Goal: Find contact information: Find contact information

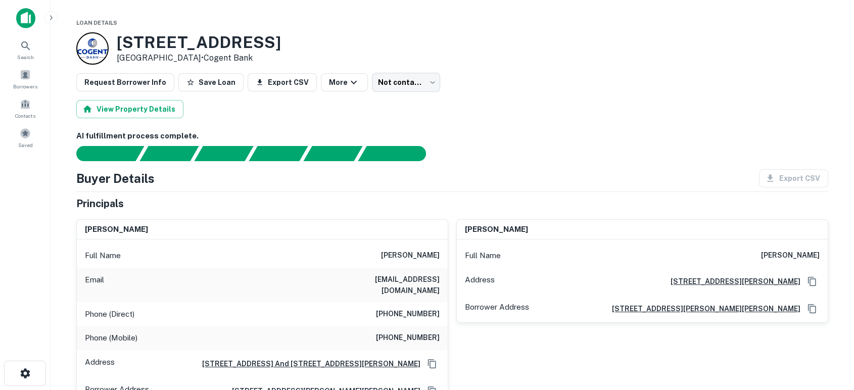
drag, startPoint x: 412, startPoint y: 256, endPoint x: 440, endPoint y: 256, distance: 27.3
click at [440, 256] on div "Full Name richard c. krueger" at bounding box center [262, 256] width 371 height 24
copy h6 "krueger"
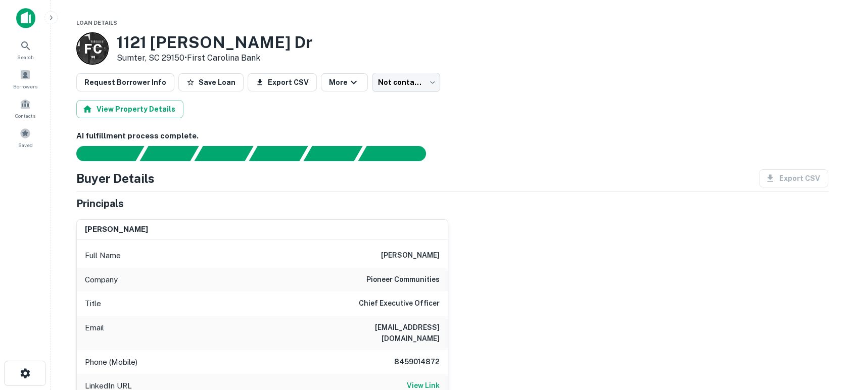
drag, startPoint x: 529, startPoint y: 266, endPoint x: 518, endPoint y: 278, distance: 15.8
click at [530, 268] on div "nick hakim Full Name nick hakim Company pioneer communities Title Chief Executi…" at bounding box center [448, 381] width 760 height 340
click at [465, 297] on div "nick hakim Full Name nick hakim Company pioneer communities Title Chief Executi…" at bounding box center [448, 381] width 760 height 340
drag, startPoint x: 363, startPoint y: 281, endPoint x: 442, endPoint y: 283, distance: 78.3
click at [442, 283] on div "Company pioneer communities" at bounding box center [262, 280] width 371 height 24
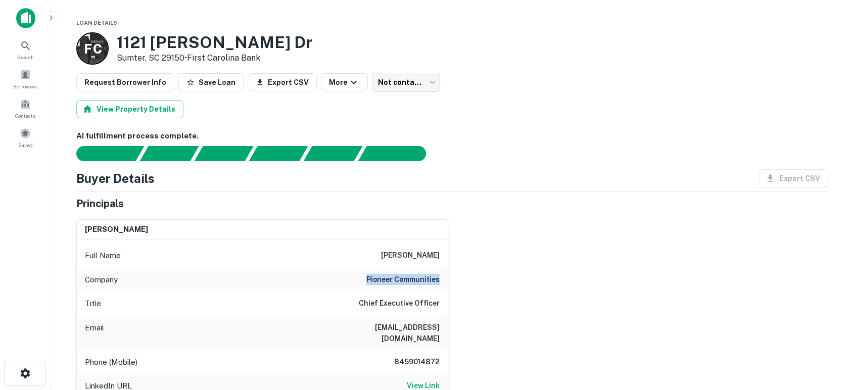
copy h6 "pioneer communities"
click at [571, 254] on div "nick hakim Full Name nick hakim Company pioneer communities Title Chief Executi…" at bounding box center [448, 381] width 760 height 340
drag, startPoint x: 323, startPoint y: 334, endPoint x: 452, endPoint y: 328, distance: 129.0
click at [452, 328] on div "nick hakim Full Name nick hakim Company pioneer communities Title Chief Executi…" at bounding box center [448, 381] width 760 height 340
copy h6 "nick@pioneercommunities.com"
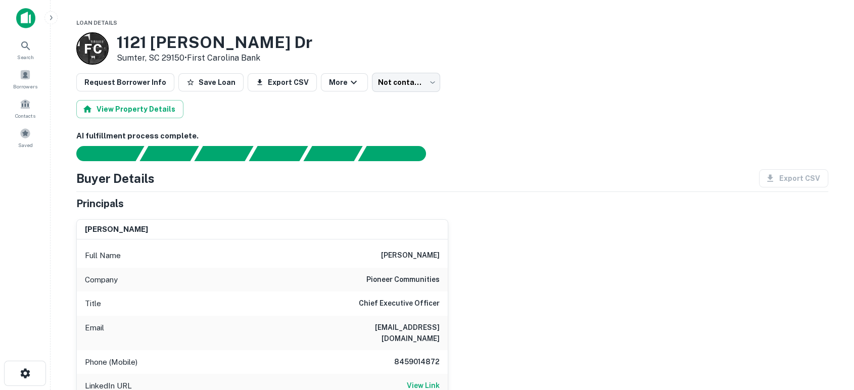
drag, startPoint x: 514, startPoint y: 246, endPoint x: 389, endPoint y: 54, distance: 228.6
click at [514, 245] on div "nick hakim Full Name nick hakim Company pioneer communities Title Chief Executi…" at bounding box center [448, 381] width 760 height 340
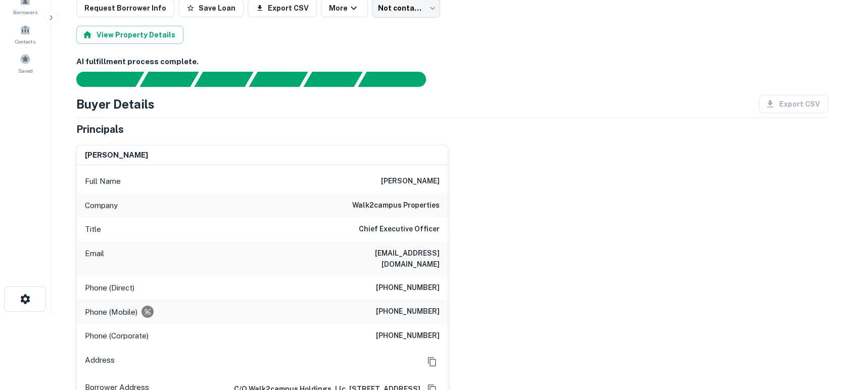
scroll to position [75, 0]
click at [505, 270] on div "brian ullrich Full Name brian ullrich Company walk2campus properties Title Chie…" at bounding box center [448, 347] width 760 height 422
drag, startPoint x: 345, startPoint y: 201, endPoint x: 444, endPoint y: 203, distance: 98.6
click at [444, 203] on div "Company walk2campus properties" at bounding box center [262, 205] width 371 height 24
copy h6 "walk2campus properties"
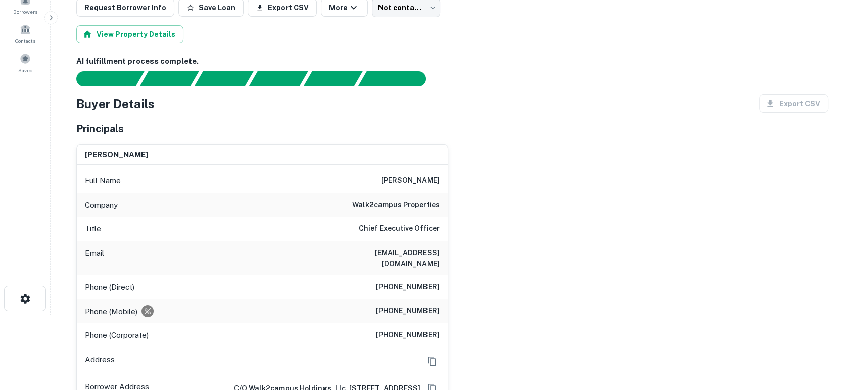
click at [509, 293] on div "brian ullrich Full Name brian ullrich Company walk2campus properties Title Chie…" at bounding box center [448, 347] width 760 height 422
click at [476, 275] on div "brian ullrich Full Name brian ullrich Company walk2campus properties Title Chie…" at bounding box center [448, 347] width 760 height 422
drag, startPoint x: 333, startPoint y: 254, endPoint x: 448, endPoint y: 254, distance: 114.2
click at [448, 254] on div "brian ullrich Full Name brian ullrich Company walk2campus properties Title Chie…" at bounding box center [262, 352] width 372 height 414
copy h6 "bullrich@walk2campus.com"
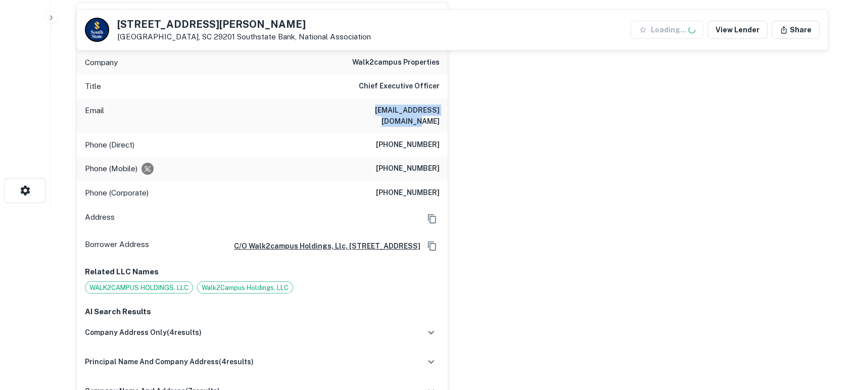
scroll to position [224, 0]
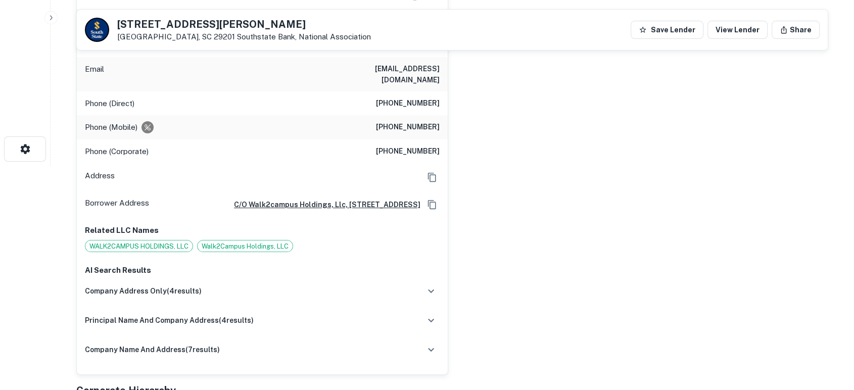
click at [553, 278] on div "brian ullrich Full Name brian ullrich Company walk2campus properties Title Chie…" at bounding box center [448, 164] width 760 height 422
click at [543, 258] on div "brian ullrich Full Name brian ullrich Company walk2campus properties Title Chie…" at bounding box center [448, 164] width 760 height 422
drag, startPoint x: 379, startPoint y: 112, endPoint x: 445, endPoint y: 118, distance: 66.0
click at [445, 118] on div "Phone (Mobile) (803) 412-9559" at bounding box center [262, 127] width 371 height 24
copy h6 "(803) 412-9559"
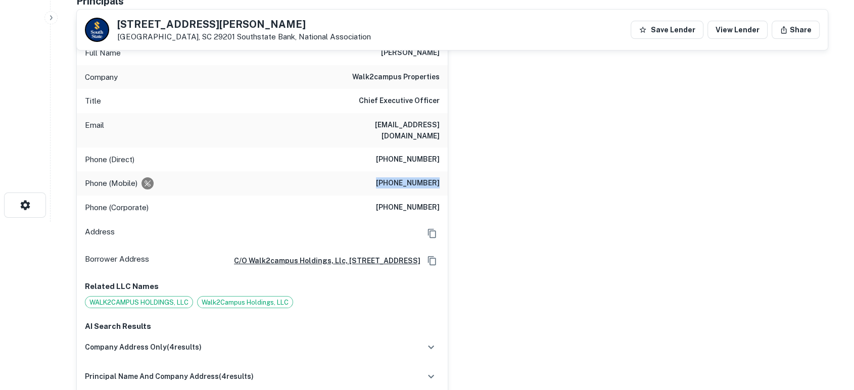
scroll to position [150, 0]
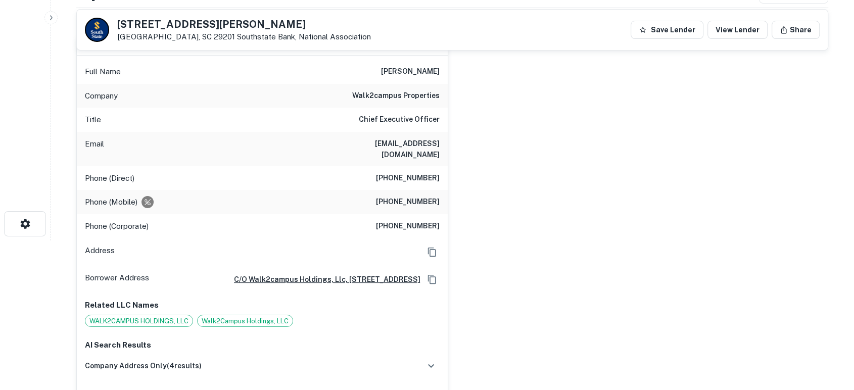
click at [724, 299] on div "brian ullrich Full Name brian ullrich Company walk2campus properties Title Chie…" at bounding box center [448, 238] width 760 height 422
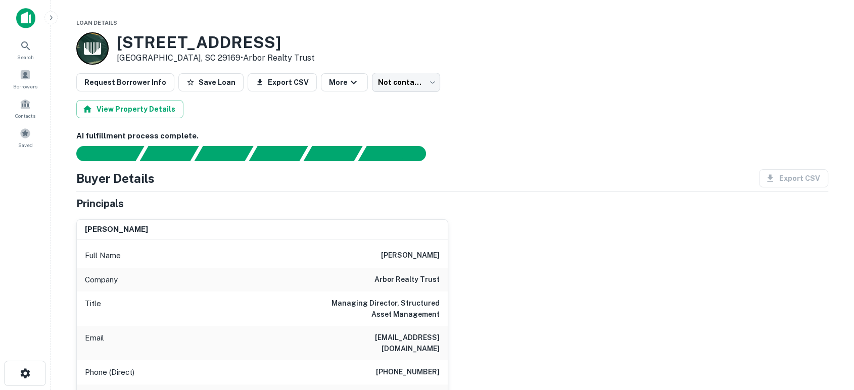
scroll to position [75, 0]
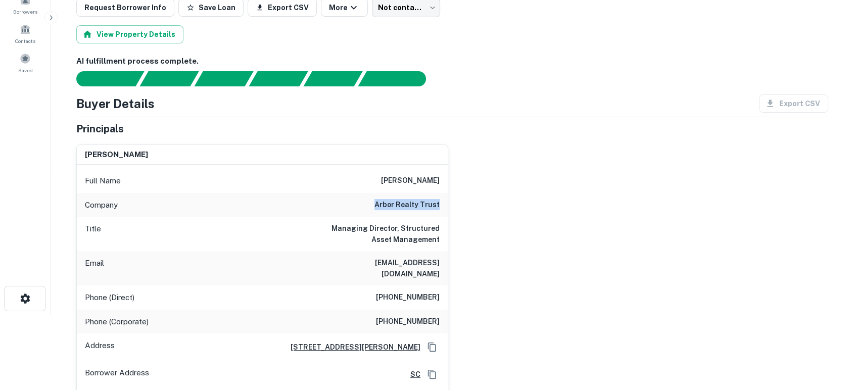
drag, startPoint x: 371, startPoint y: 205, endPoint x: 446, endPoint y: 203, distance: 74.8
click at [446, 203] on div "Company arbor realty trust" at bounding box center [262, 205] width 371 height 24
copy h6 "arbor realty trust"
click at [534, 250] on div "[PERSON_NAME] Full Name [PERSON_NAME] Company arbor realty trust Title Managing…" at bounding box center [448, 291] width 760 height 310
drag, startPoint x: 405, startPoint y: 261, endPoint x: 449, endPoint y: 257, distance: 44.1
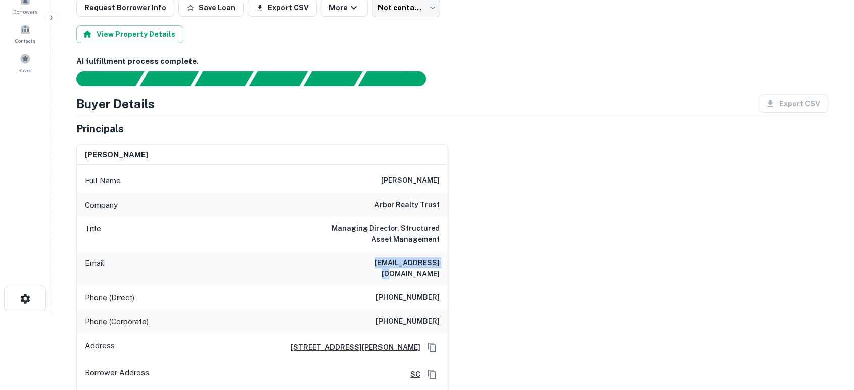
click at [449, 257] on div "[PERSON_NAME] Full Name [PERSON_NAME] Company arbor realty trust Title Managing…" at bounding box center [448, 291] width 760 height 310
copy h6 "[EMAIL_ADDRESS][DOMAIN_NAME]"
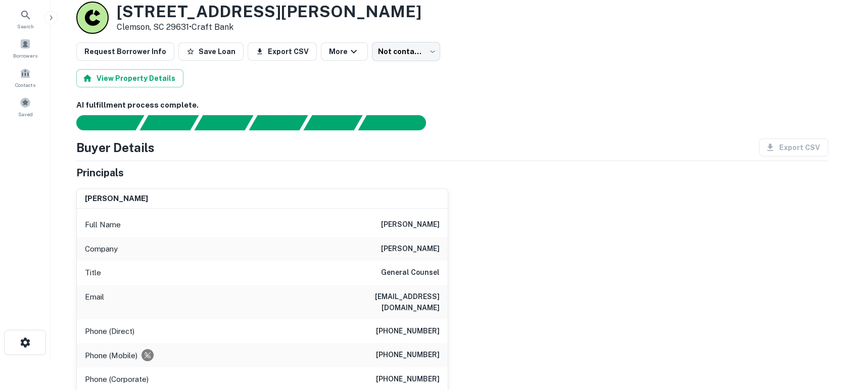
scroll to position [75, 0]
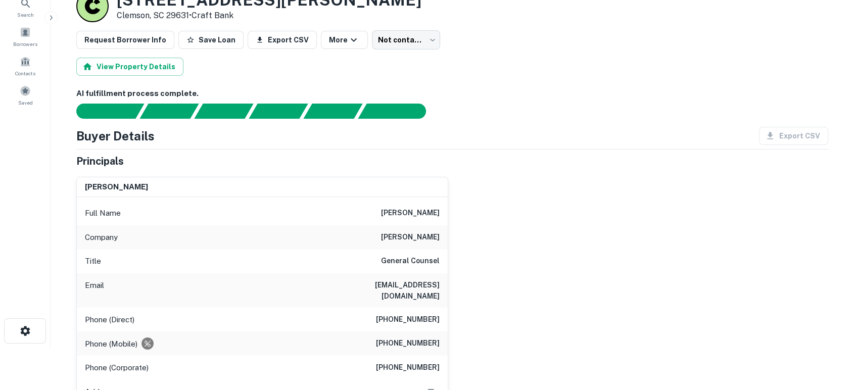
scroll to position [75, 0]
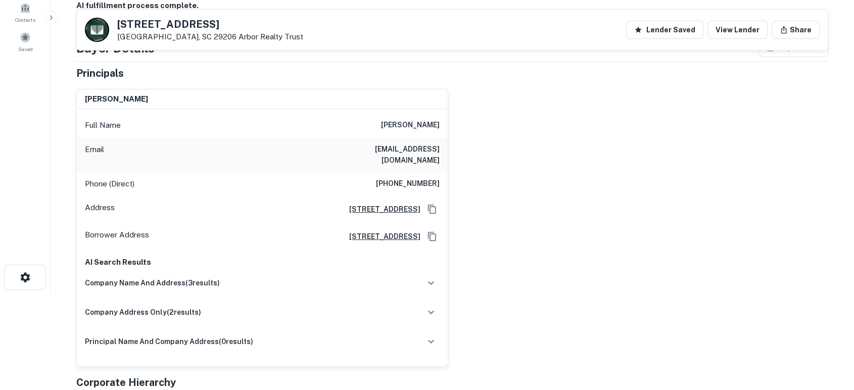
scroll to position [75, 0]
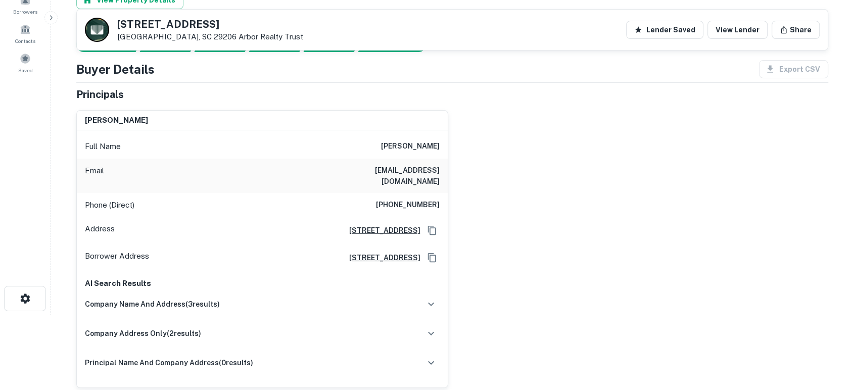
click at [501, 250] on div "ricardo walas Full Name ricardo walas Email germanwalas@gmail.com Phone (Direct…" at bounding box center [448, 245] width 760 height 286
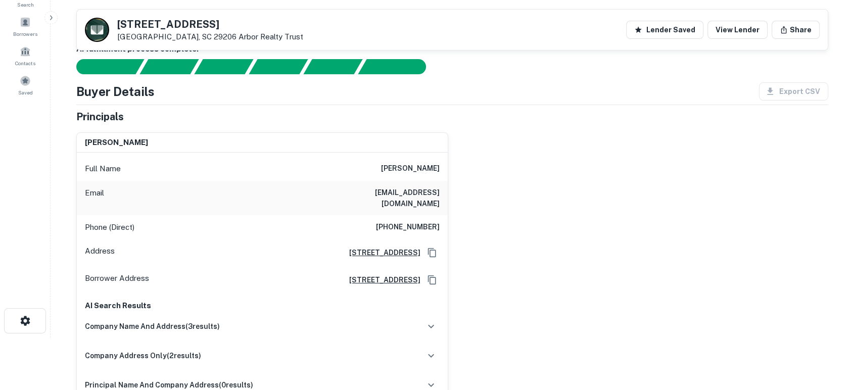
scroll to position [0, 0]
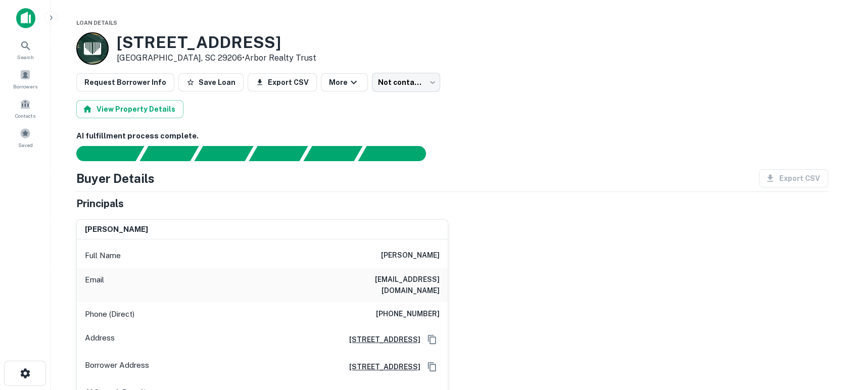
click at [533, 209] on div "Principals" at bounding box center [452, 203] width 752 height 15
click at [583, 333] on div "ricardo walas Full Name ricardo walas Email germanwalas@gmail.com Phone (Direct…" at bounding box center [448, 354] width 760 height 286
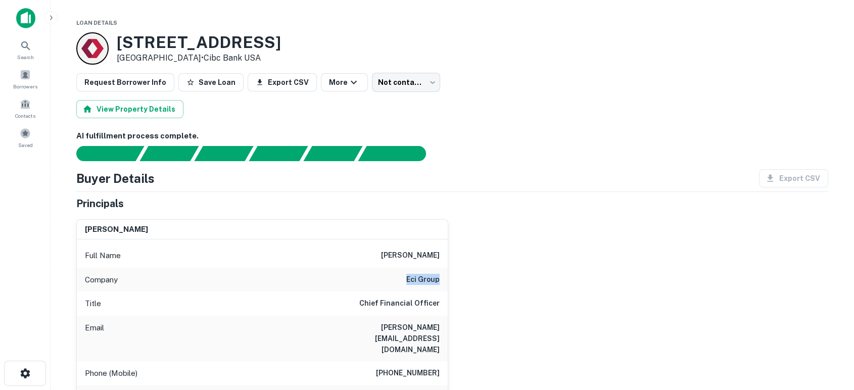
drag, startPoint x: 400, startPoint y: 280, endPoint x: 439, endPoint y: 279, distance: 38.4
click at [439, 279] on div "Company eci group" at bounding box center [262, 280] width 371 height 24
copy h6 "eci group"
drag, startPoint x: 356, startPoint y: 326, endPoint x: 447, endPoint y: 328, distance: 91.5
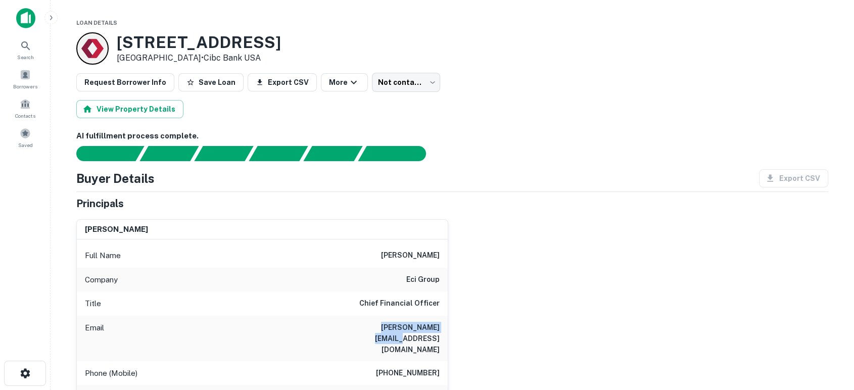
click at [447, 328] on div "Email bengel@ecigroups.com" at bounding box center [262, 338] width 371 height 45
copy h6 "bengel@ecigroups.com"
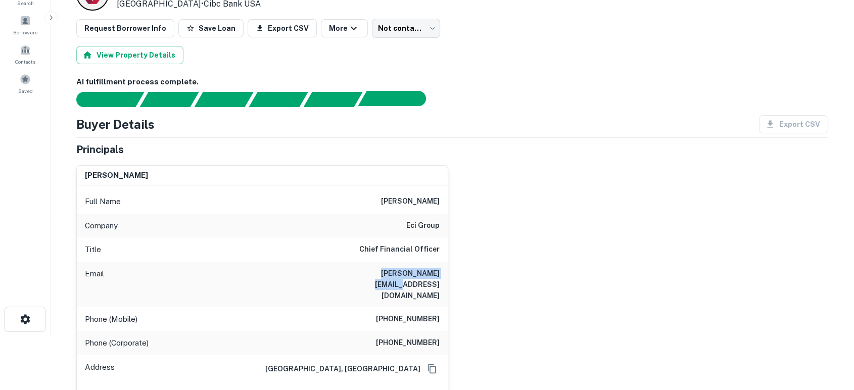
scroll to position [75, 0]
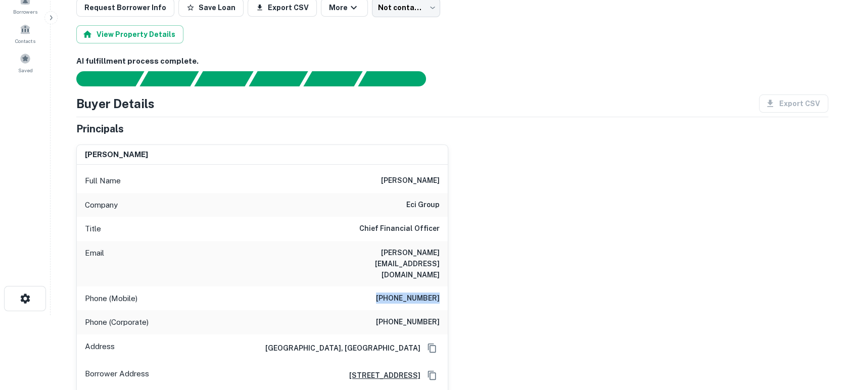
drag, startPoint x: 384, startPoint y: 277, endPoint x: 441, endPoint y: 273, distance: 57.2
click at [441, 286] on div "Phone (Mobile) (770) 693-3705" at bounding box center [262, 298] width 371 height 24
copy h6 "(770) 693-3705"
click at [511, 253] on div "benjamin j. engel Full Name benjamin j. engel Company eci group Title Chief Fin…" at bounding box center [448, 340] width 760 height 409
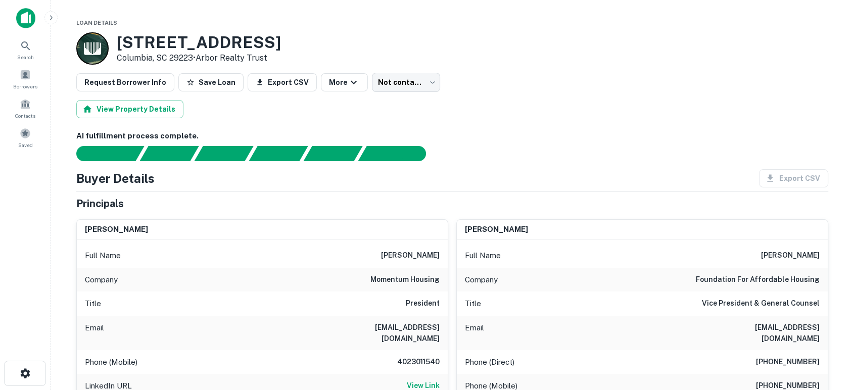
click at [614, 151] on div at bounding box center [446, 153] width 764 height 15
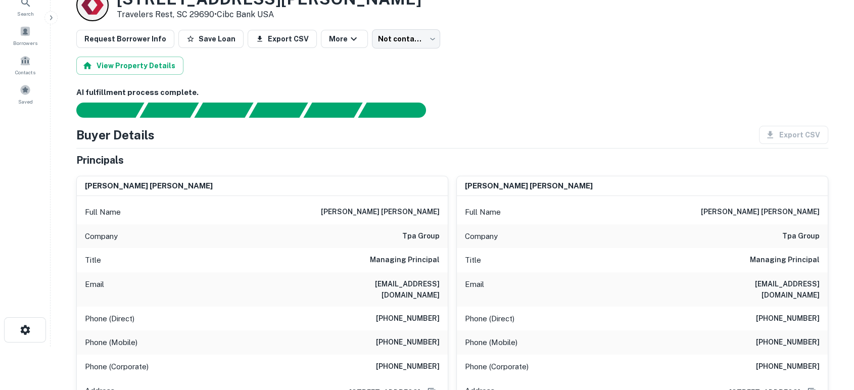
scroll to position [75, 0]
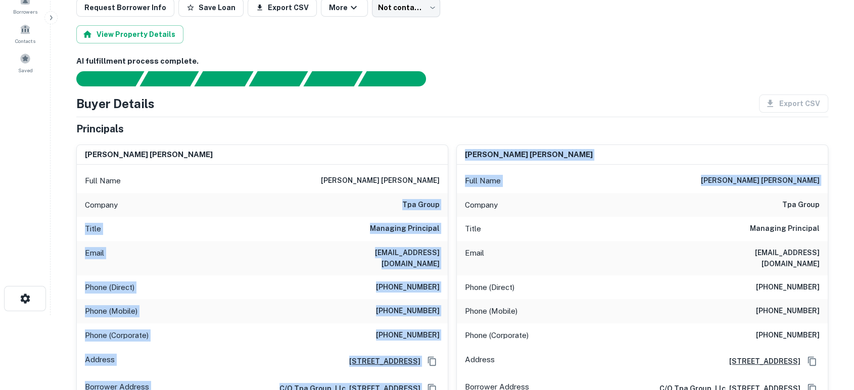
drag, startPoint x: 405, startPoint y: 205, endPoint x: 461, endPoint y: 207, distance: 56.1
click at [434, 203] on h6 "tpa group" at bounding box center [420, 205] width 37 height 12
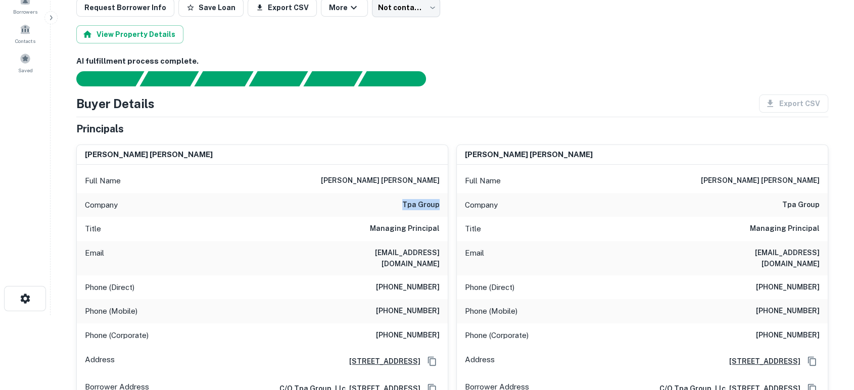
drag, startPoint x: 401, startPoint y: 199, endPoint x: 442, endPoint y: 201, distance: 41.0
click at [442, 201] on div "Company tpa group" at bounding box center [262, 205] width 371 height 24
copy h6 "tpa group"
drag, startPoint x: 355, startPoint y: 266, endPoint x: 442, endPoint y: 261, distance: 86.5
click at [442, 261] on div "Full Name j. bradford smith Company tpa group Title Managing Principal Email bs…" at bounding box center [262, 303] width 371 height 277
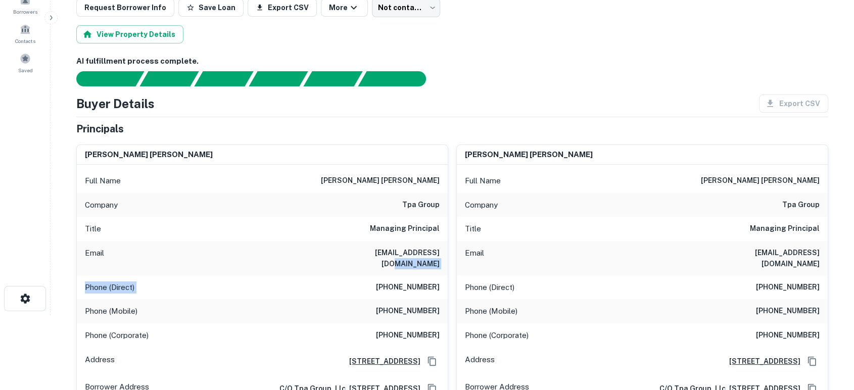
click at [441, 254] on div "Email bsmith@tpa-grp.com" at bounding box center [262, 258] width 371 height 34
drag, startPoint x: 443, startPoint y: 252, endPoint x: 368, endPoint y: 253, distance: 74.3
click at [368, 253] on div "Email bsmith@tpa-grp.com" at bounding box center [262, 258] width 371 height 34
copy h6 "bsmith@tpa-grp.com"
click at [443, 299] on div "Phone (Mobile) (404) 406-1269" at bounding box center [262, 311] width 371 height 24
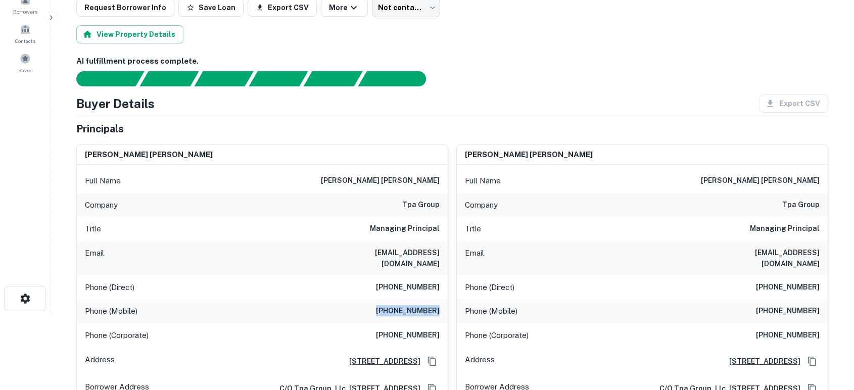
drag, startPoint x: 381, startPoint y: 305, endPoint x: 440, endPoint y: 303, distance: 58.6
click at [440, 303] on div "Phone (Mobile) (404) 406-1269" at bounding box center [262, 311] width 371 height 24
copy h6 "(404) 406-1269"
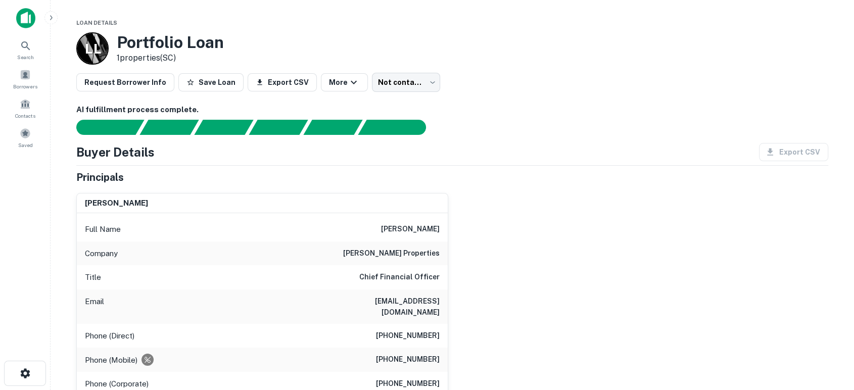
scroll to position [75, 0]
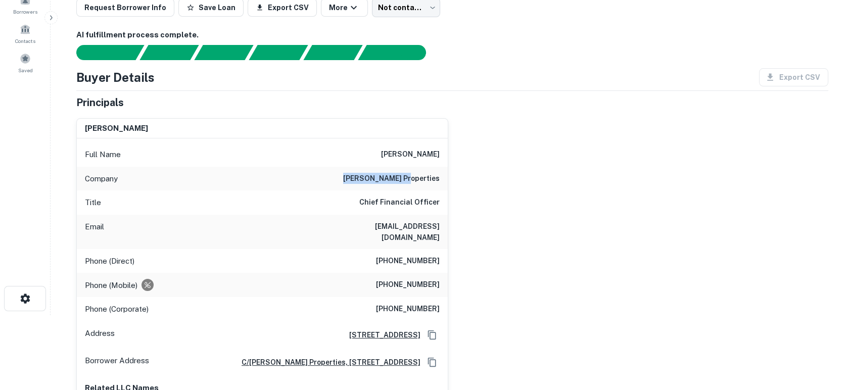
drag, startPoint x: 391, startPoint y: 180, endPoint x: 446, endPoint y: 181, distance: 55.1
click at [446, 181] on div "Company grubb properties" at bounding box center [262, 179] width 371 height 24
copy h6 "grubb properties"
drag, startPoint x: 333, startPoint y: 225, endPoint x: 442, endPoint y: 233, distance: 108.4
click at [442, 233] on div "Email rmiller@grubbproperties.com" at bounding box center [262, 232] width 371 height 34
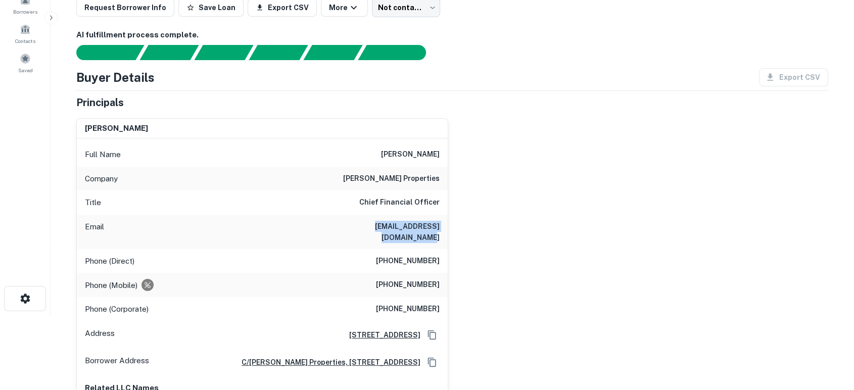
copy h6 "rmiller@grubbproperties.com"
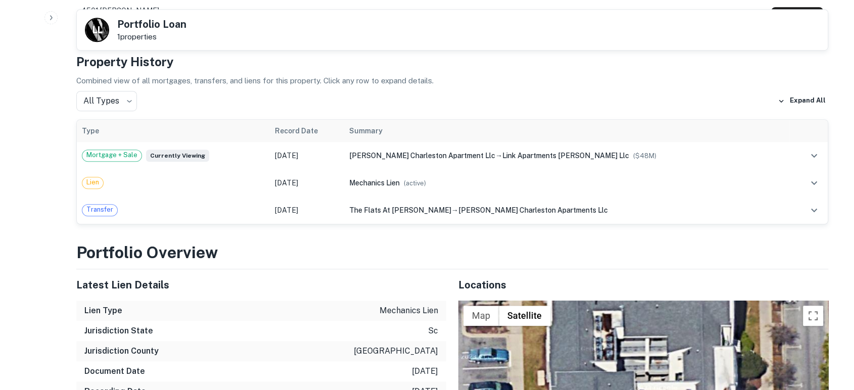
scroll to position [598, 0]
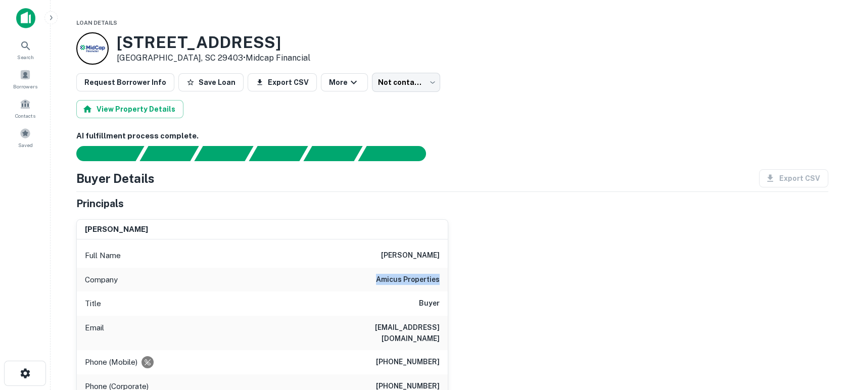
drag, startPoint x: 377, startPoint y: 278, endPoint x: 459, endPoint y: 275, distance: 81.9
copy h6 "amicus properties"
drag, startPoint x: 339, startPoint y: 327, endPoint x: 439, endPoint y: 322, distance: 100.2
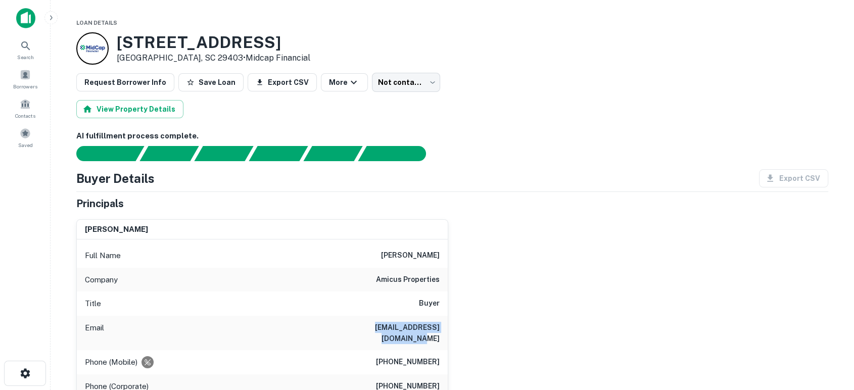
click at [439, 322] on div "Email rob@amicus-properties.com" at bounding box center [262, 333] width 371 height 34
copy h6 "rob@amicus-properties.com"
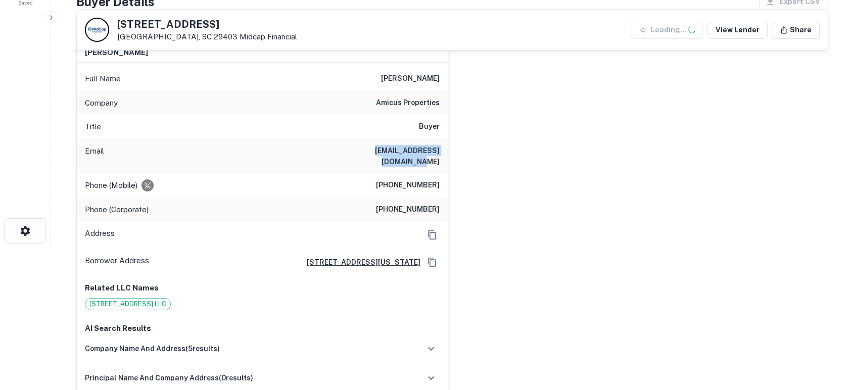
scroll to position [150, 0]
